Goal: Task Accomplishment & Management: Manage account settings

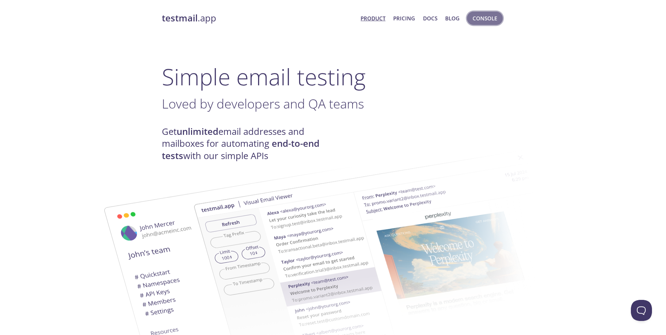
click at [490, 21] on span "Console" at bounding box center [485, 18] width 25 height 9
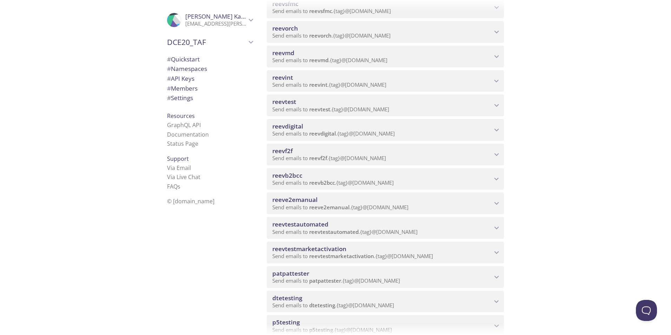
scroll to position [70, 0]
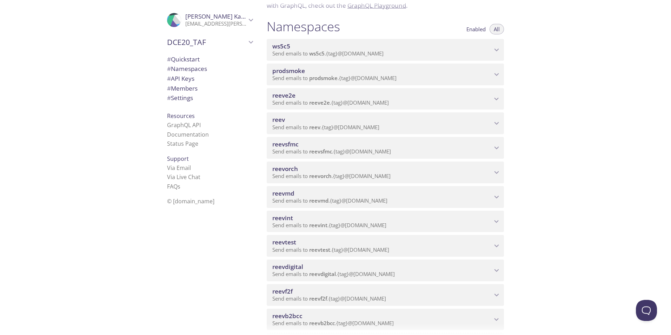
click at [284, 93] on span "reeve2e" at bounding box center [284, 95] width 23 height 8
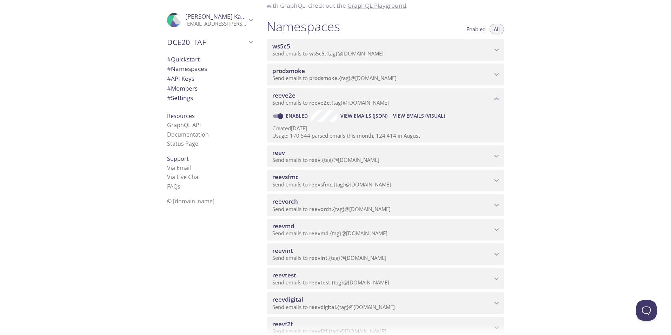
click at [409, 113] on span "View Emails (Visual)" at bounding box center [419, 116] width 52 height 8
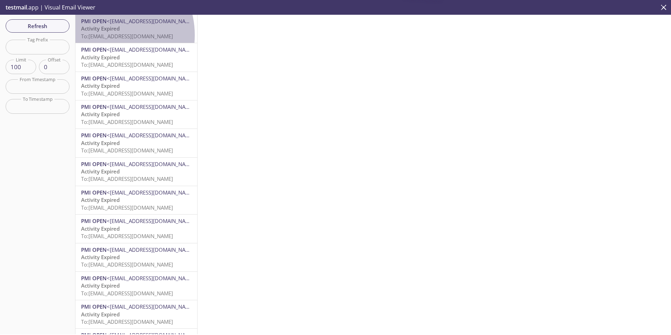
click at [104, 35] on span "To: [EMAIL_ADDRESS][DOMAIN_NAME]" at bounding box center [127, 36] width 92 height 7
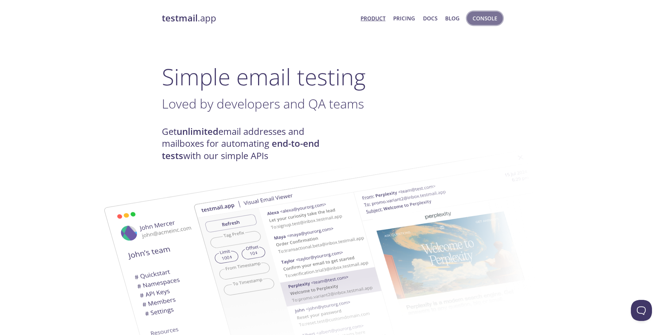
click at [489, 13] on button "Console" at bounding box center [485, 18] width 36 height 13
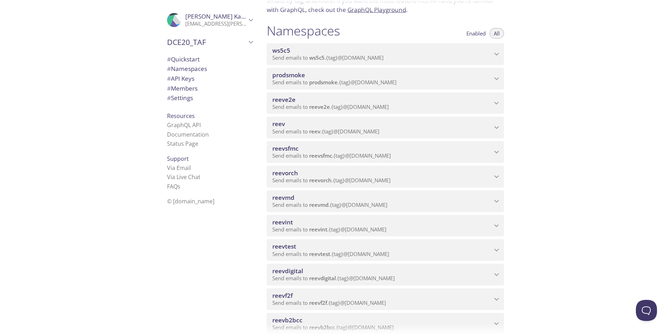
scroll to position [70, 0]
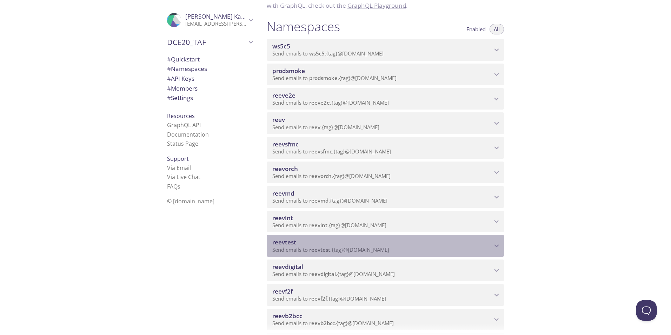
click at [282, 239] on div "reevtest Send emails to reevtest . {tag} @[DOMAIN_NAME]" at bounding box center [385, 246] width 237 height 22
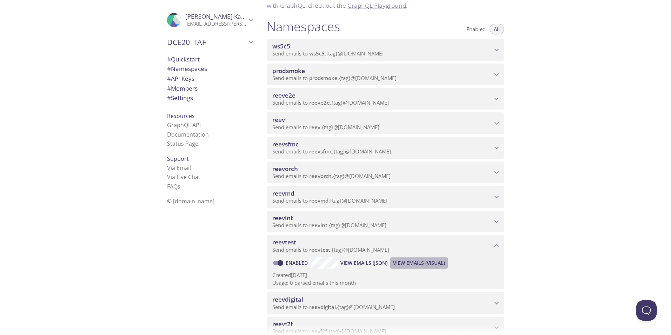
click at [426, 263] on span "View Emails (Visual)" at bounding box center [419, 263] width 52 height 8
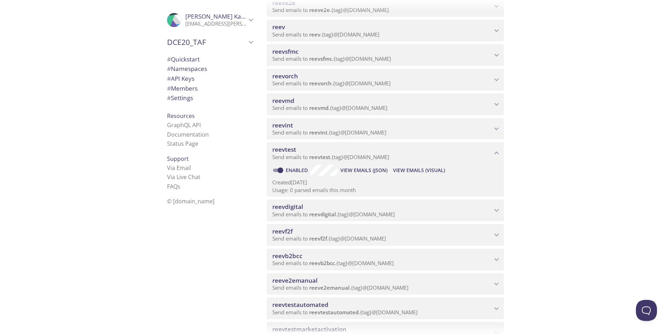
scroll to position [176, 0]
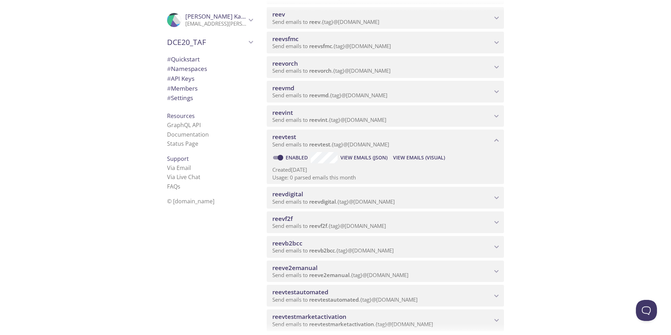
click at [286, 195] on span "reevdigital" at bounding box center [288, 194] width 31 height 8
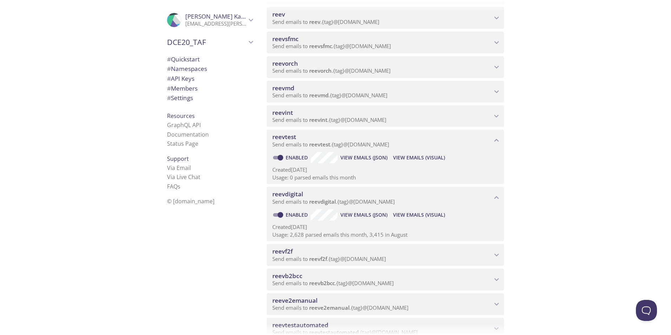
click at [436, 217] on span "View Emails (Visual)" at bounding box center [419, 215] width 52 height 8
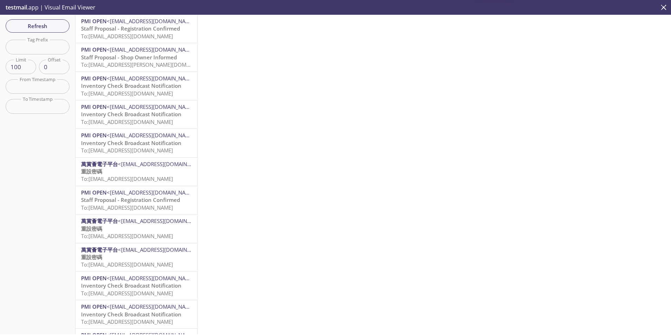
drag, startPoint x: 138, startPoint y: 28, endPoint x: 147, endPoint y: 30, distance: 8.9
click at [139, 28] on span "Staff Proposal - Registration Confirmed" at bounding box center [130, 28] width 99 height 7
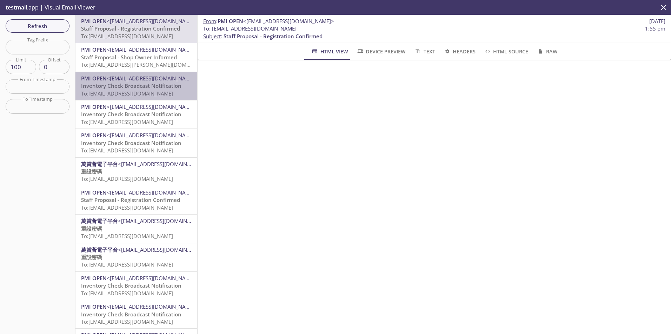
click at [138, 90] on span "To: [EMAIL_ADDRESS][DOMAIN_NAME]" at bounding box center [127, 93] width 92 height 7
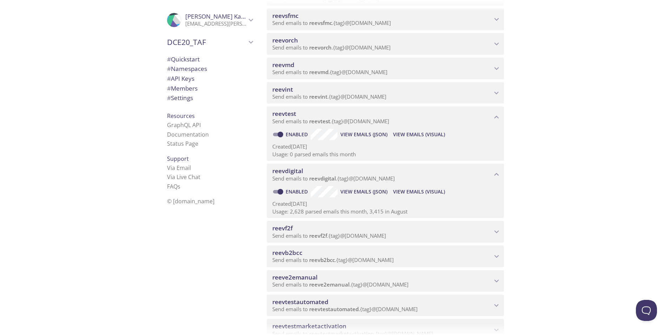
scroll to position [246, 0]
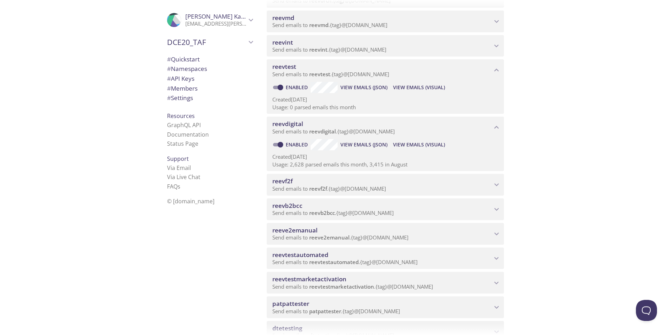
click at [346, 229] on span "reeve2emanual" at bounding box center [383, 231] width 220 height 8
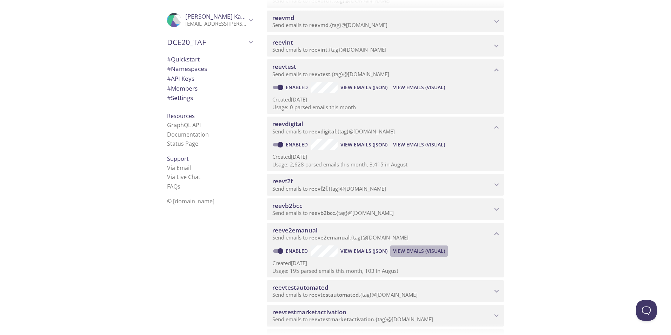
click at [409, 253] on span "View Emails (Visual)" at bounding box center [419, 251] width 52 height 8
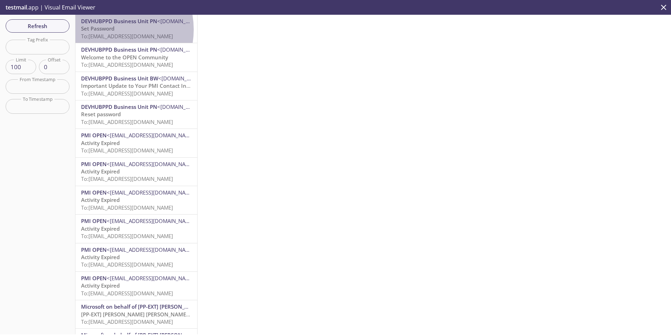
drag, startPoint x: 106, startPoint y: 30, endPoint x: 108, endPoint y: 32, distance: 3.7
click at [107, 32] on span "Set Password To: [EMAIL_ADDRESS][DOMAIN_NAME]" at bounding box center [127, 32] width 92 height 14
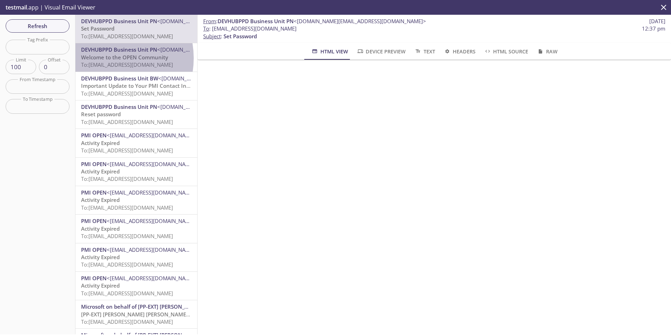
click at [103, 58] on span "Welcome to the OPEN Community" at bounding box center [124, 57] width 87 height 7
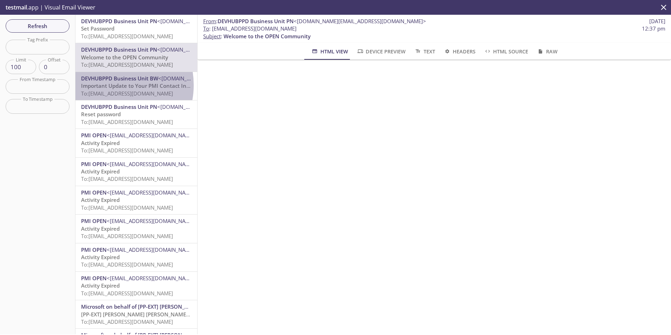
click at [108, 86] on span "Important Update to Your PMI Contact Information" at bounding box center [146, 85] width 131 height 7
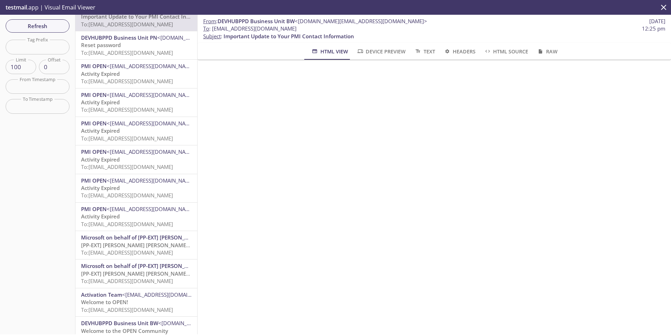
scroll to position [105, 0]
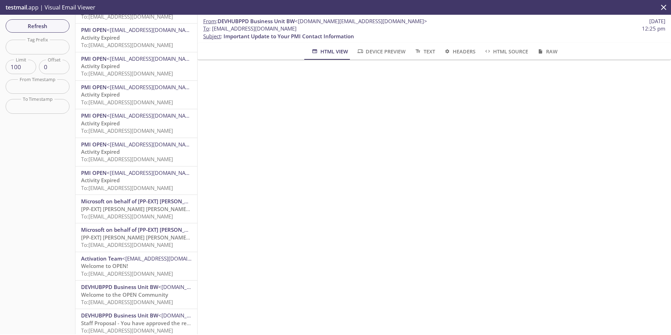
click at [126, 154] on p "Activity Expired To: [EMAIL_ADDRESS][DOMAIN_NAME]" at bounding box center [136, 155] width 111 height 15
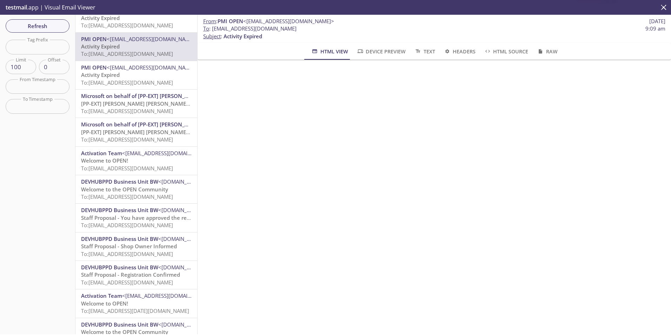
scroll to position [176, 0]
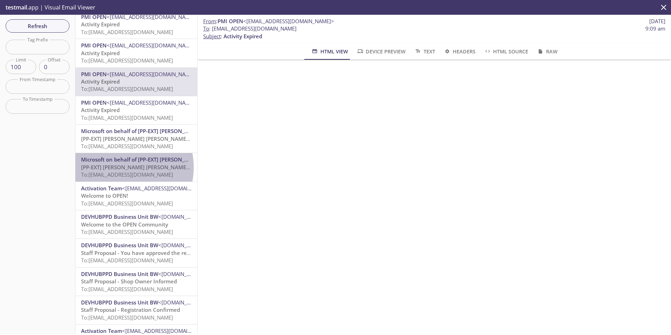
click at [119, 167] on span "[PP-EXT] [PERSON_NAME] [PERSON_NAME] International account email verification c…" at bounding box center [192, 167] width 223 height 7
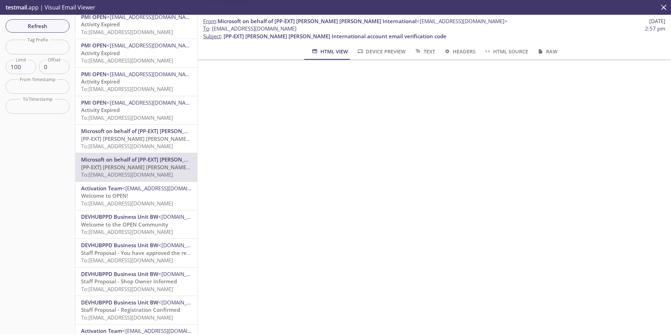
click at [127, 198] on span "Welcome to OPEN!" at bounding box center [104, 195] width 47 height 7
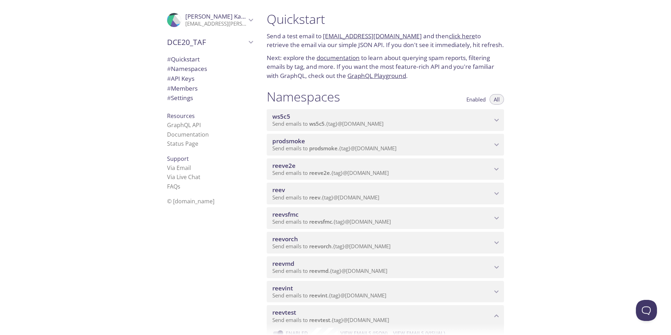
click at [281, 169] on span "reeve2e" at bounding box center [284, 166] width 23 height 8
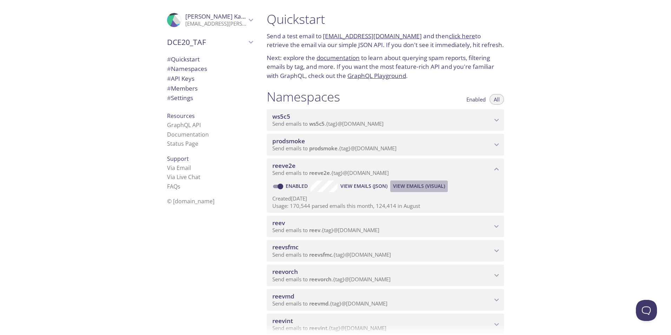
click at [428, 185] on span "View Emails (Visual)" at bounding box center [419, 186] width 52 height 8
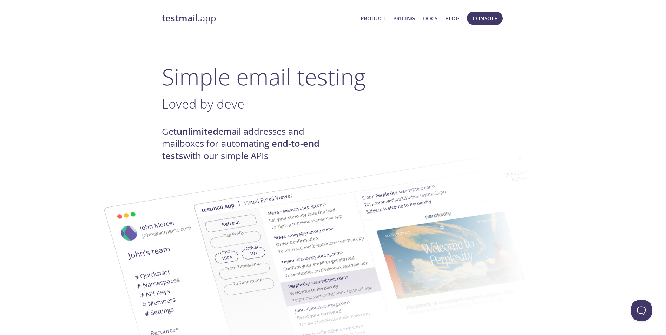
scroll to position [789, 0]
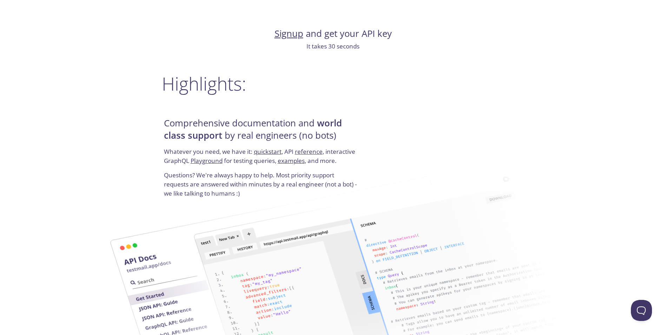
click at [197, 160] on link "Playground" at bounding box center [207, 161] width 32 height 8
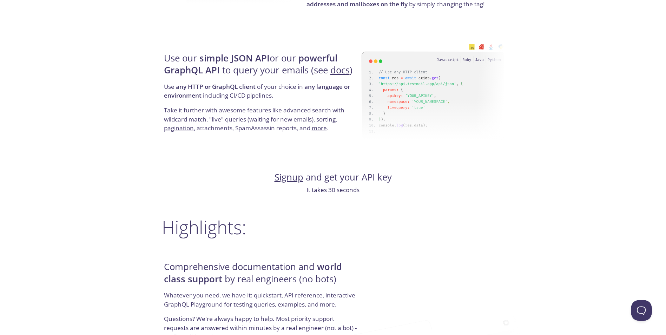
scroll to position [632, 0]
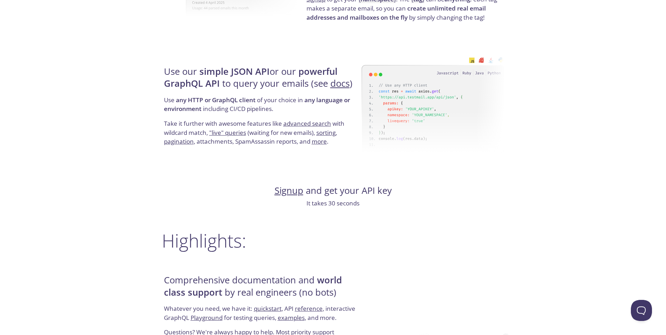
click at [284, 192] on link "Signup" at bounding box center [289, 190] width 29 height 12
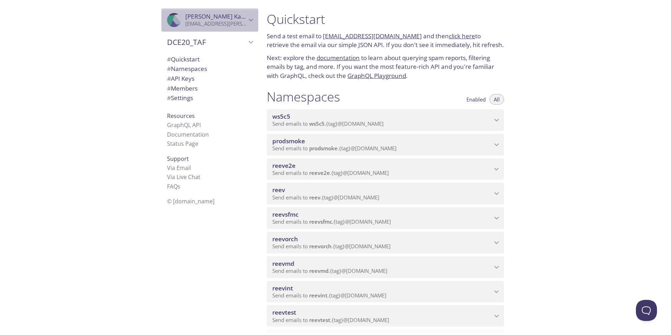
click at [241, 18] on span "Paweł Karcz" at bounding box center [215, 17] width 61 height 8
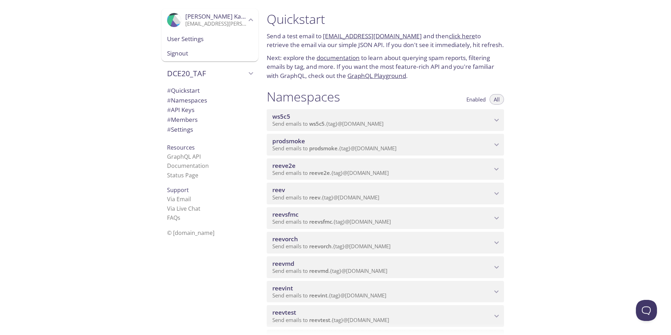
click at [191, 40] on span "User Settings" at bounding box center [210, 38] width 86 height 9
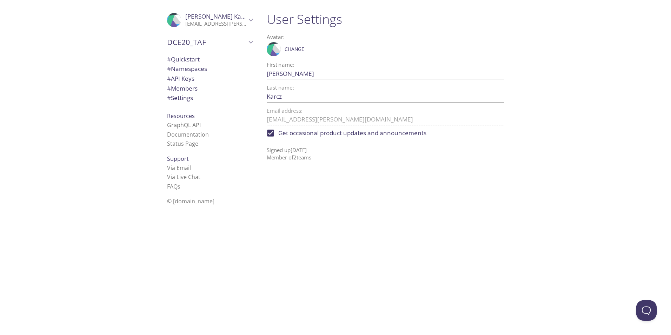
click at [189, 68] on span "# Namespaces" at bounding box center [187, 69] width 40 height 8
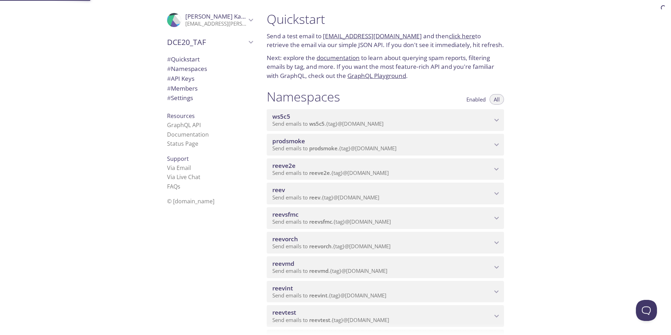
scroll to position [89, 0]
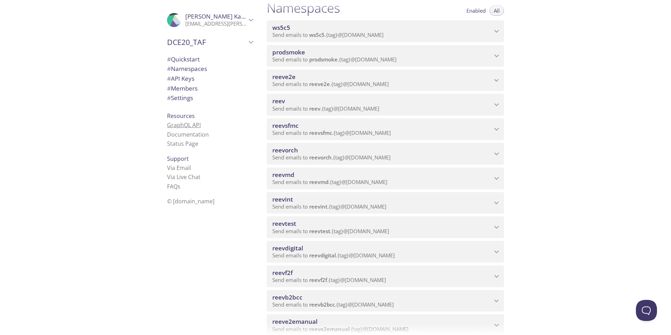
click at [184, 128] on link "GraphQL API" at bounding box center [184, 125] width 34 height 8
click at [179, 78] on span "# API Keys" at bounding box center [180, 78] width 27 height 8
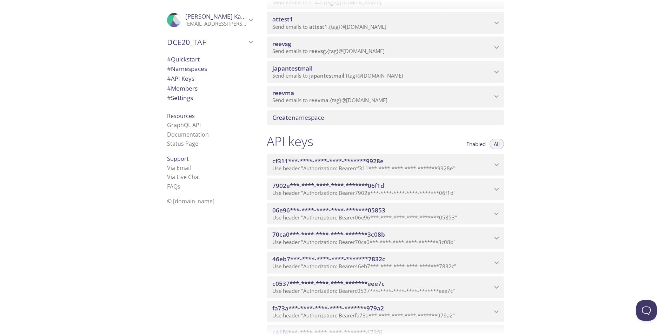
scroll to position [762, 0]
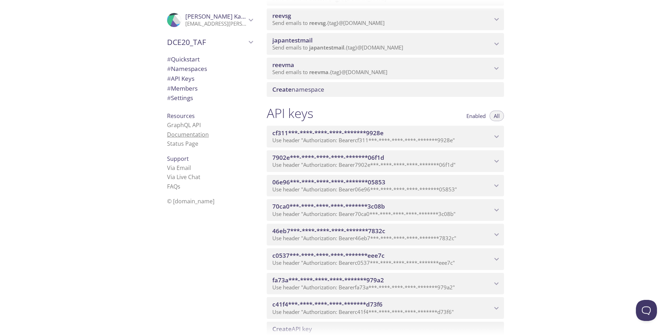
click at [184, 135] on link "Documentation" at bounding box center [188, 135] width 42 height 8
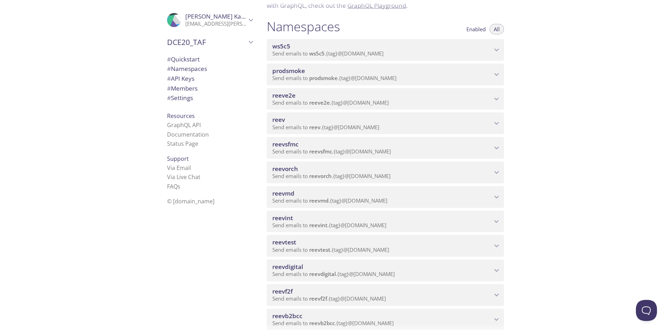
scroll to position [105, 0]
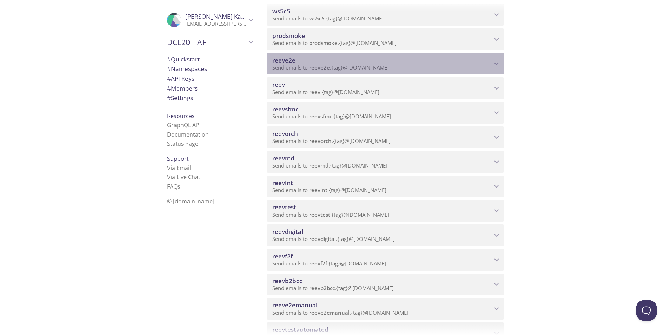
drag, startPoint x: 297, startPoint y: 59, endPoint x: 266, endPoint y: 61, distance: 30.6
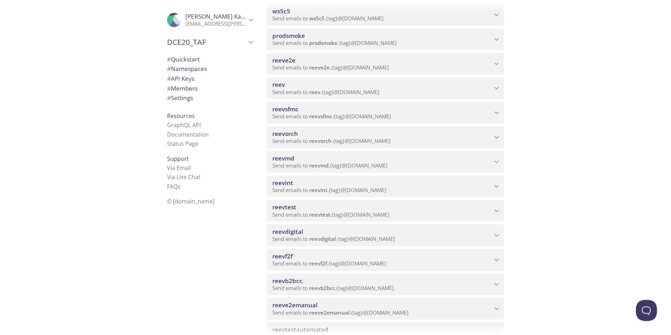
click at [319, 68] on span "reeve2e" at bounding box center [319, 67] width 21 height 7
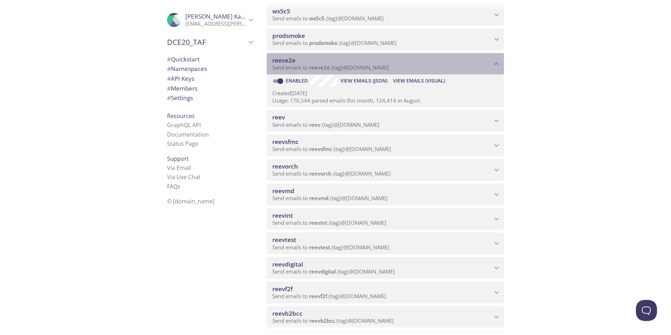
click at [319, 68] on span "reeve2e" at bounding box center [319, 67] width 21 height 7
